Goal: Check status: Check status

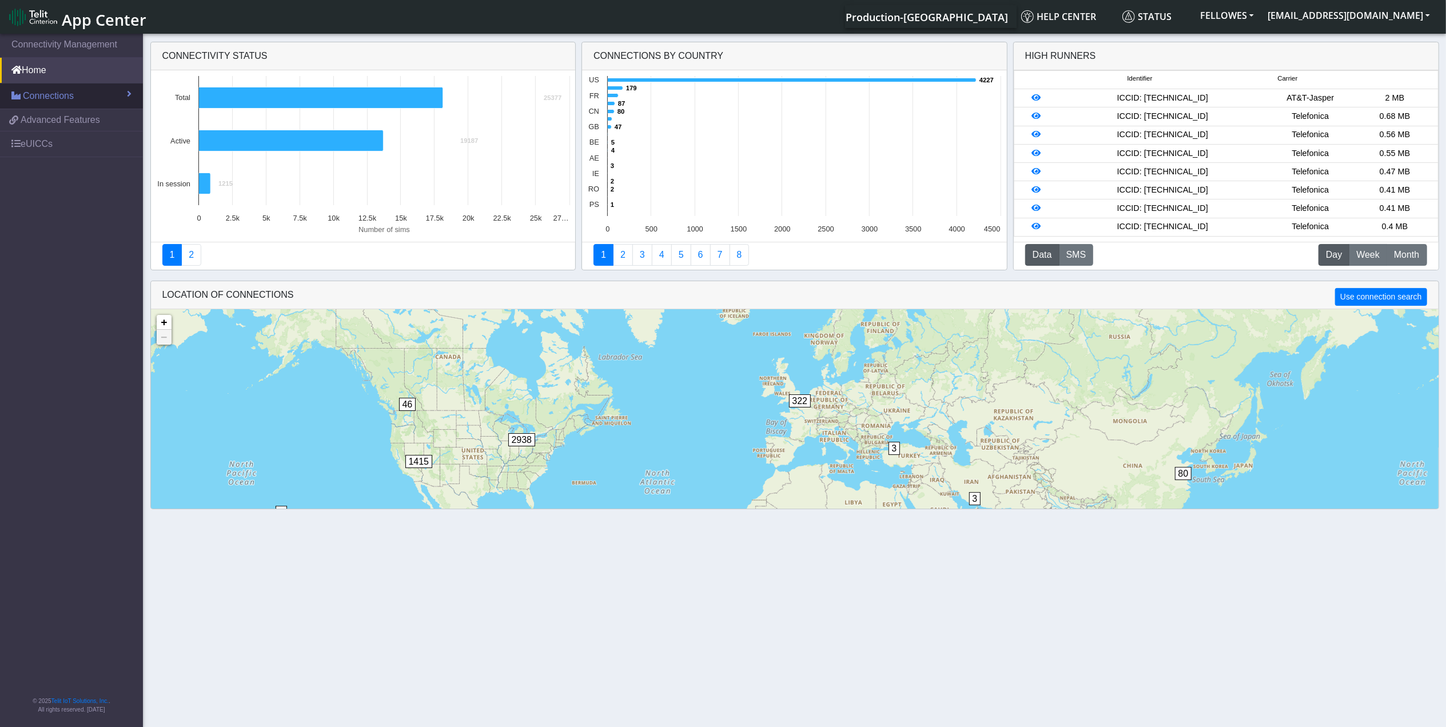
click at [67, 98] on span "Connections" at bounding box center [48, 96] width 51 height 14
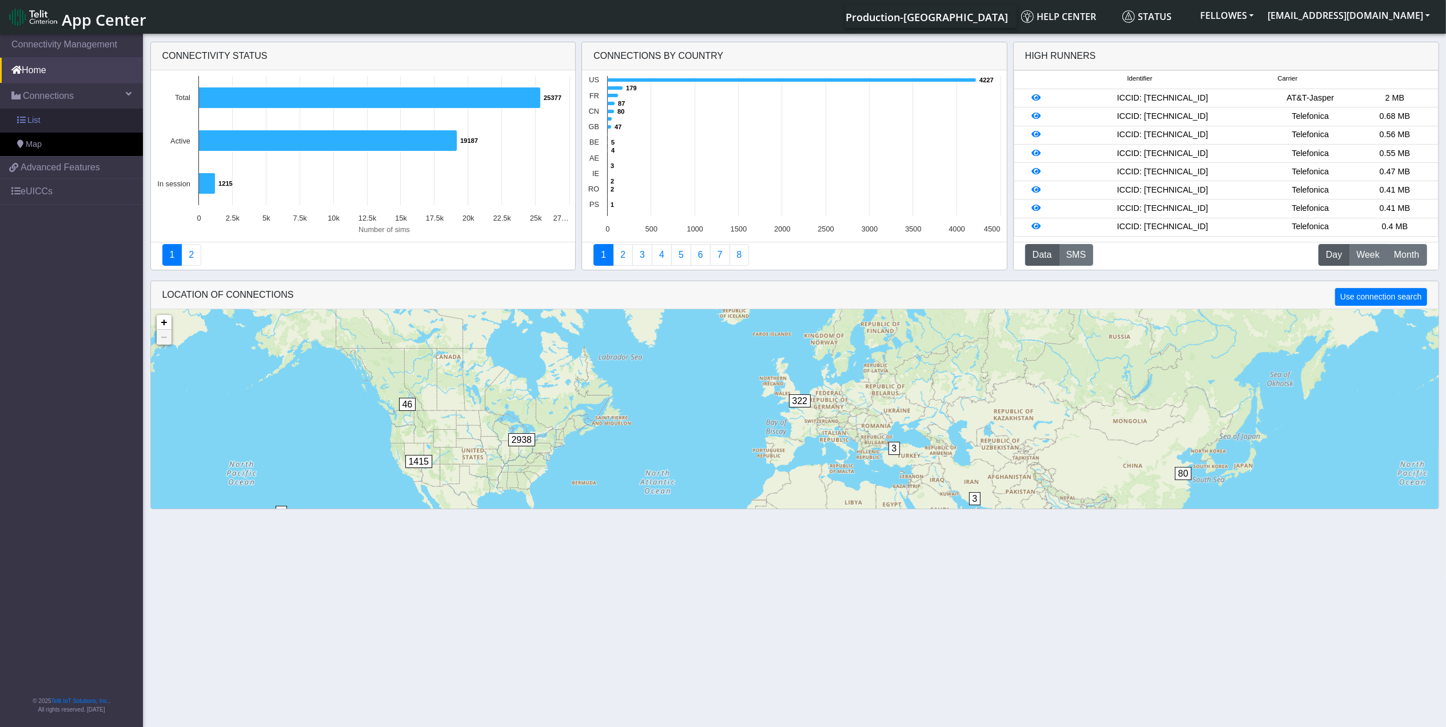
click at [93, 117] on link "List" at bounding box center [71, 121] width 143 height 24
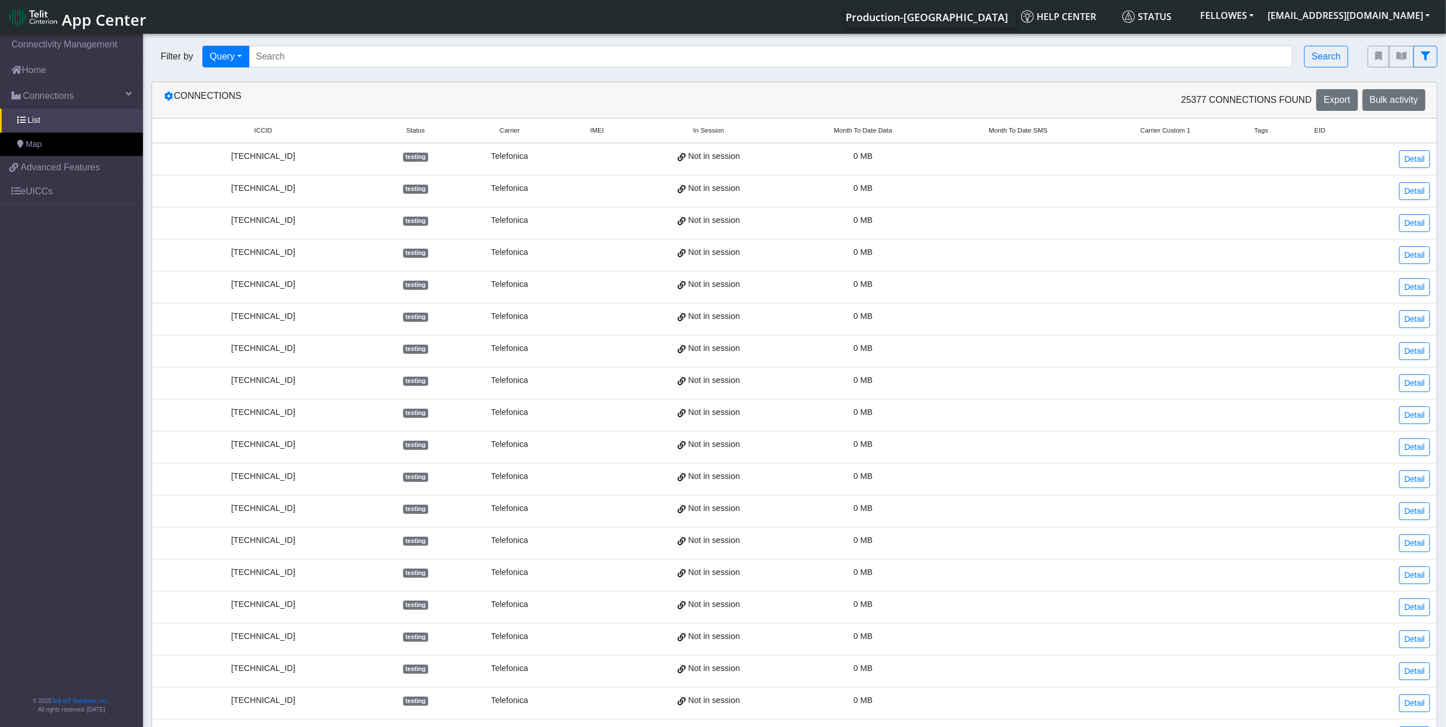
click at [274, 230] on td "[TECHNICAL_ID]" at bounding box center [263, 224] width 222 height 32
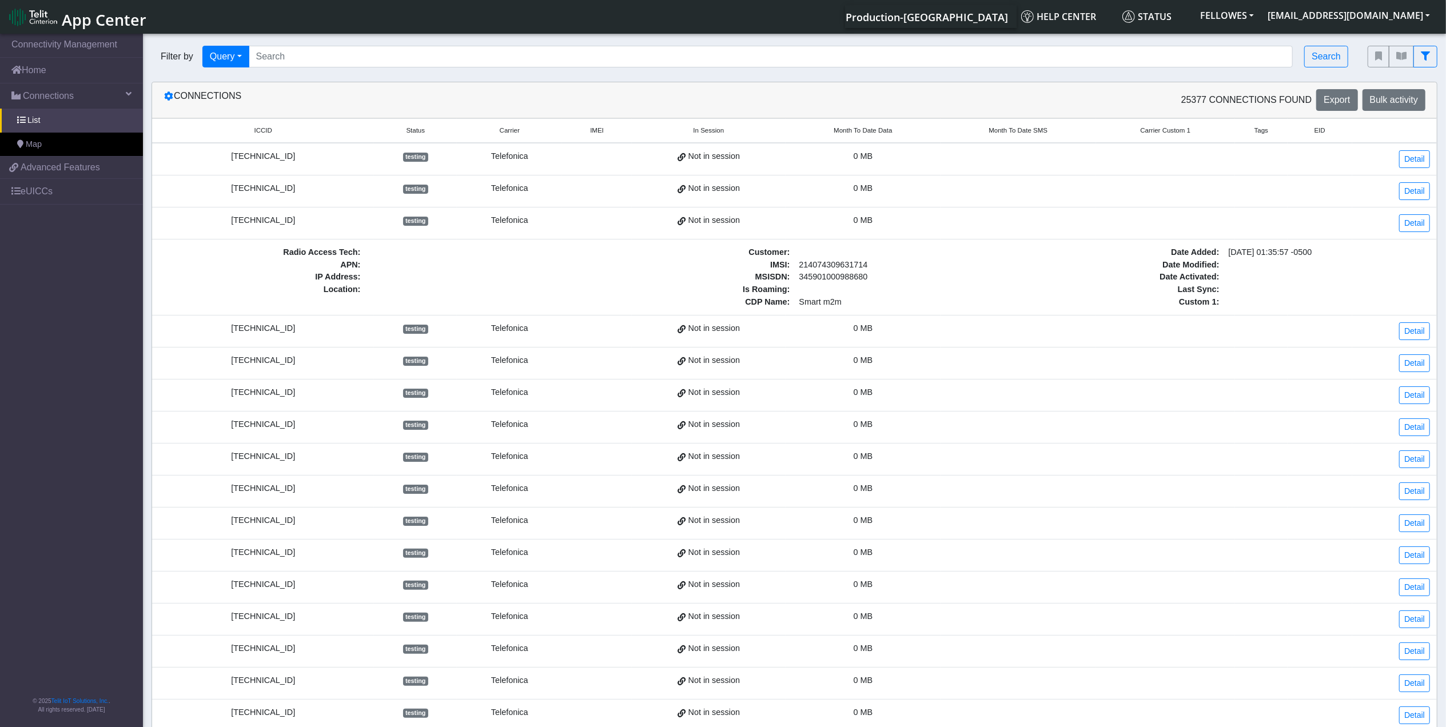
click at [870, 127] on span "Month To Date Data" at bounding box center [863, 131] width 58 height 10
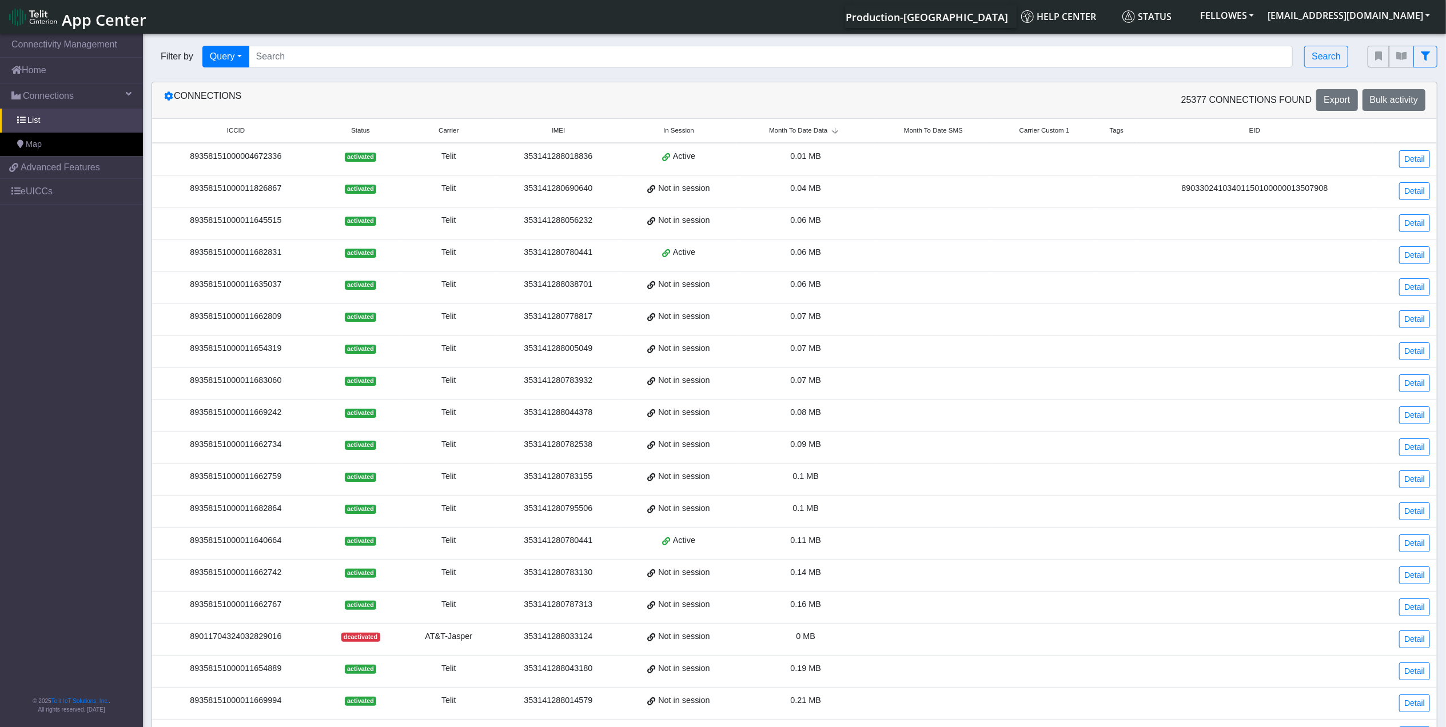
click at [821, 126] on th "Month To Date Data" at bounding box center [806, 131] width 138 height 25
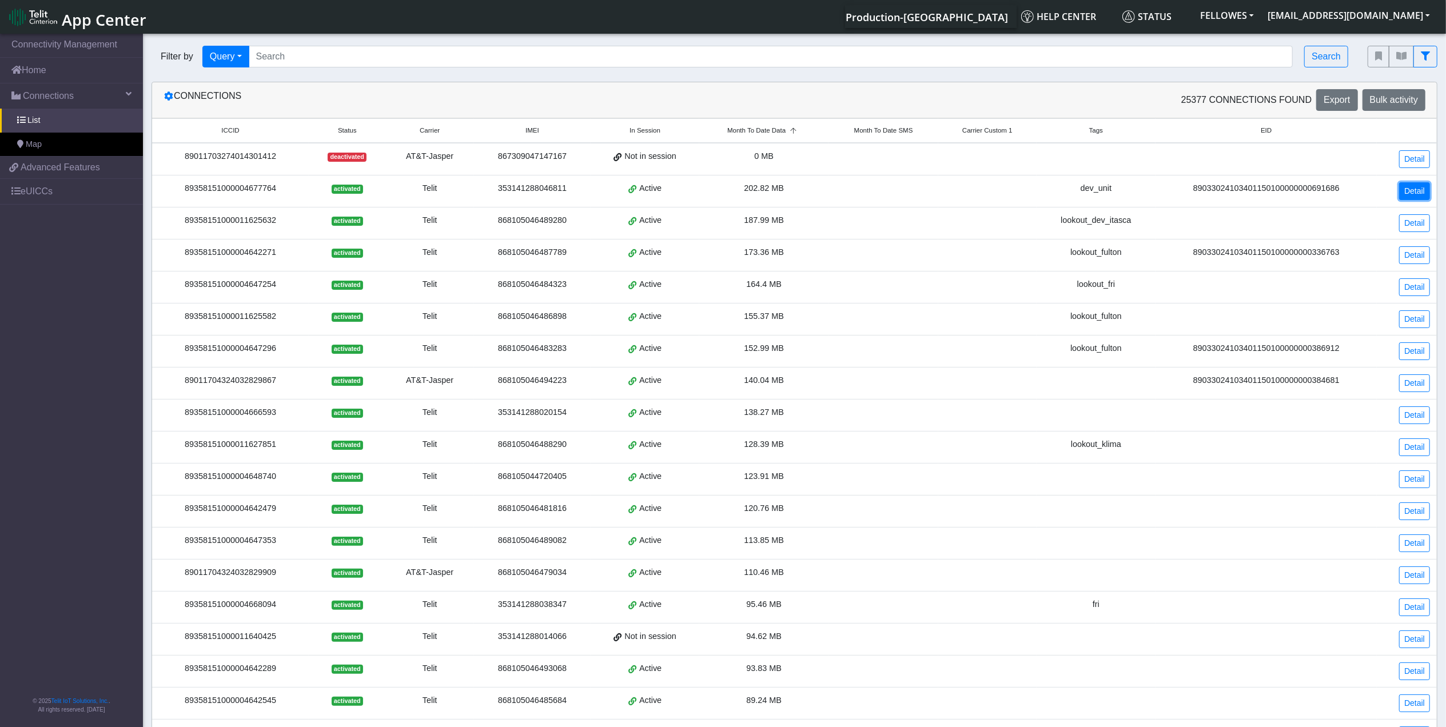
click at [1402, 193] on link "Detail" at bounding box center [1414, 191] width 31 height 18
